Goal: Navigation & Orientation: Understand site structure

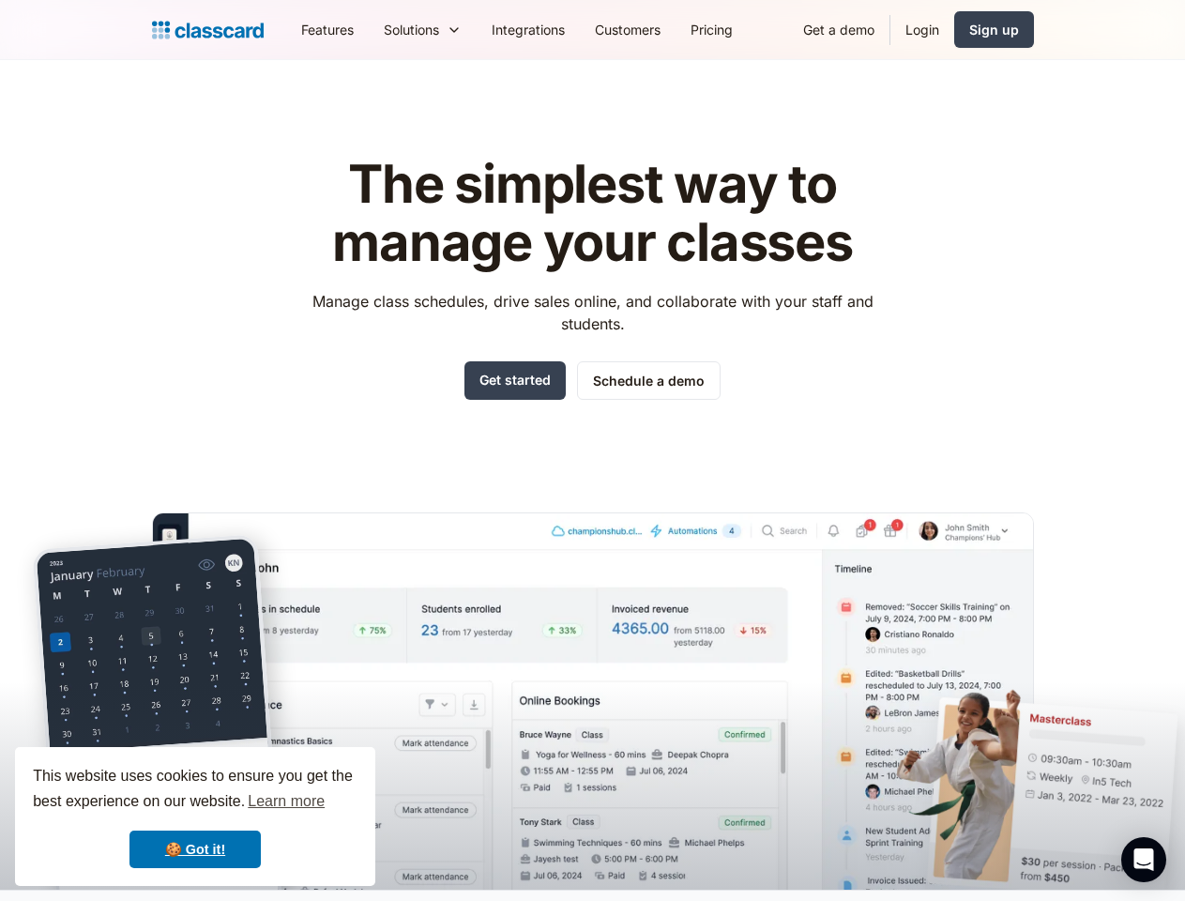
click at [592, 450] on div "The simplest way to manage your classes Manage class schedules, drive sales onl…" at bounding box center [593, 508] width 882 height 764
click at [195, 816] on div "This website uses cookies to ensure you get the best experience on our website.…" at bounding box center [195, 816] width 360 height 139
click at [660, 29] on nav "Features Resources Blog The latest industry news, updates and info. Customer st…" at bounding box center [660, 29] width 748 height 42
click at [369, 29] on div "Solutions Sports academy Swim school Dance studio Gymnastics Music school Marti…" at bounding box center [423, 29] width 108 height 42
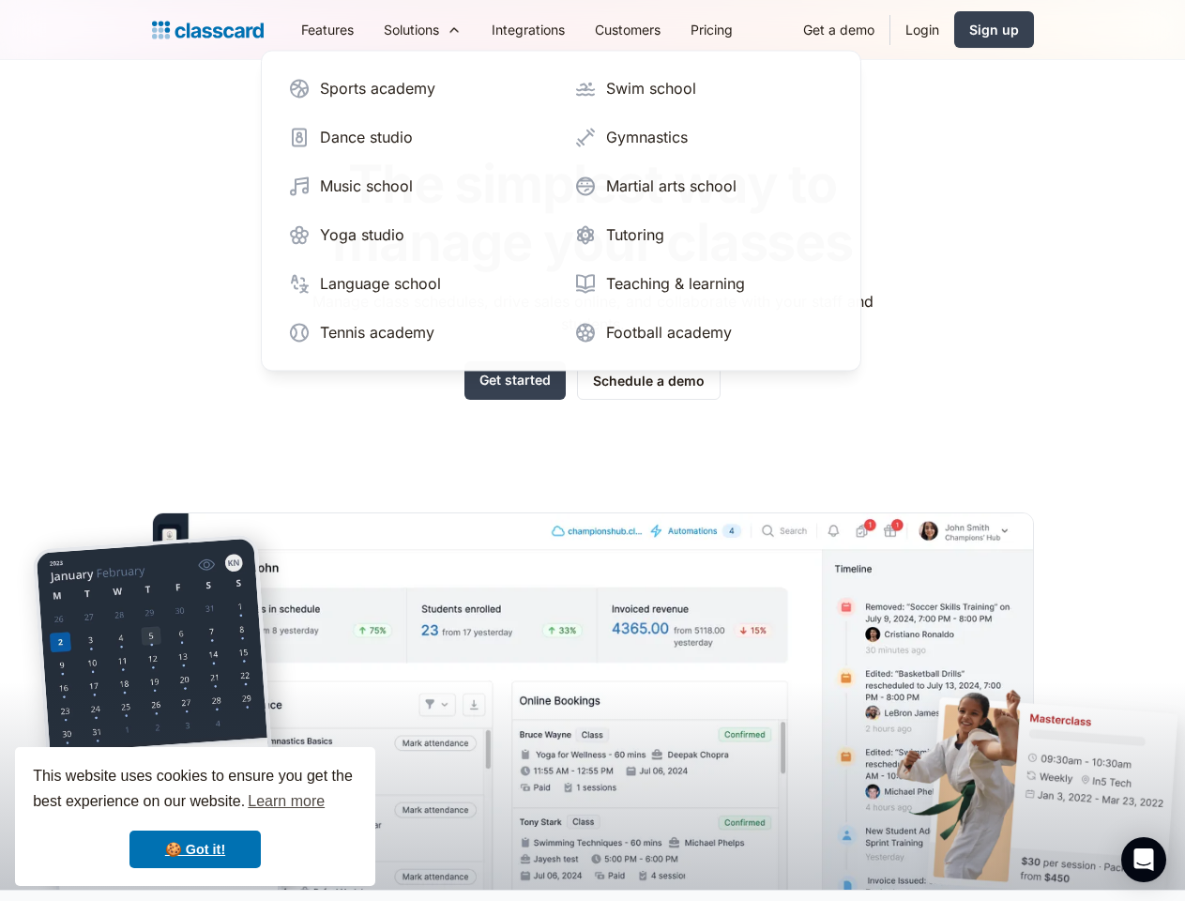
click at [1144, 859] on icon "Open Intercom Messenger" at bounding box center [1144, 859] width 20 height 23
